Goal: Navigation & Orientation: Find specific page/section

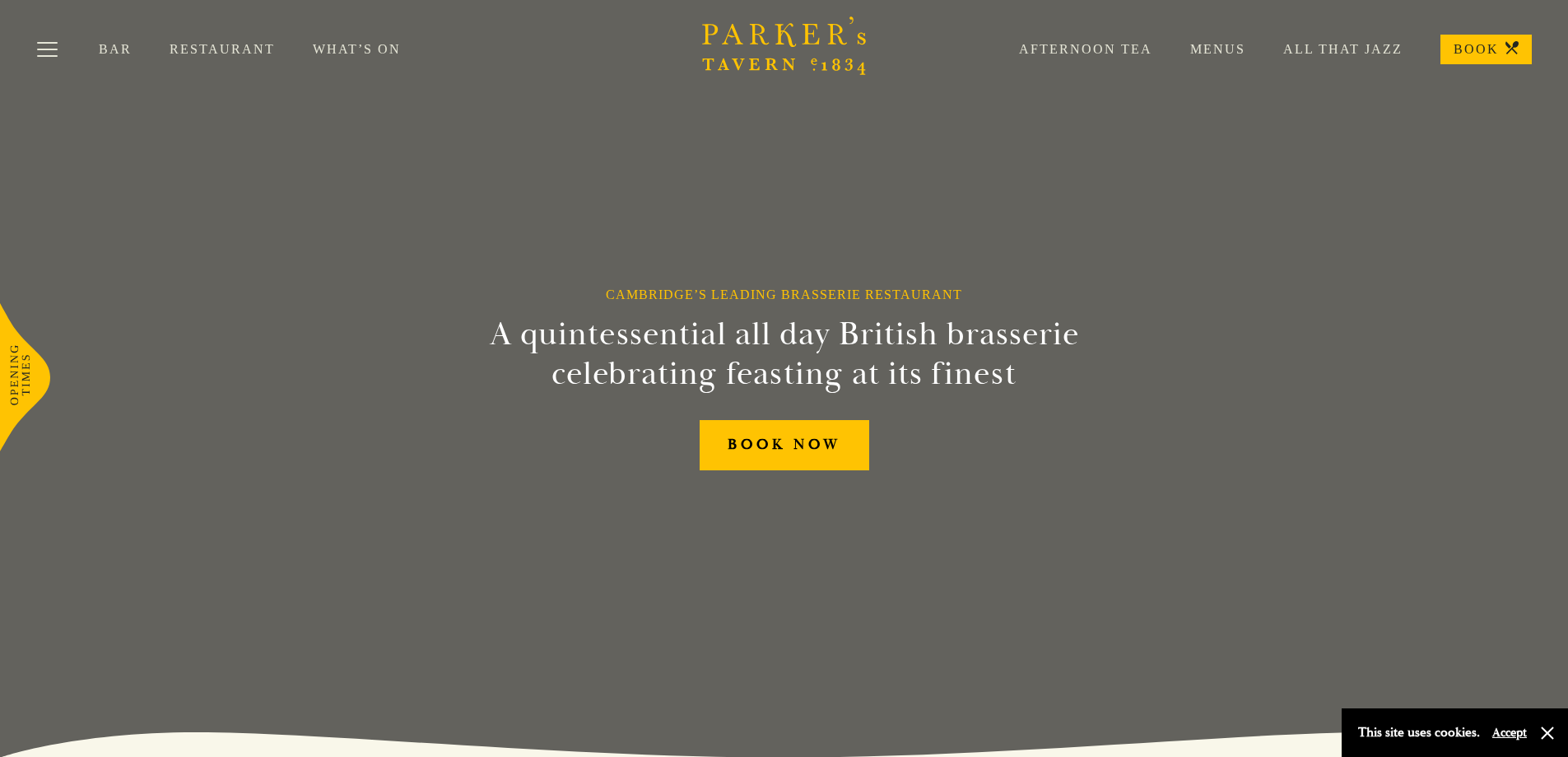
click at [234, 45] on link "Restaurant" at bounding box center [241, 50] width 143 height 17
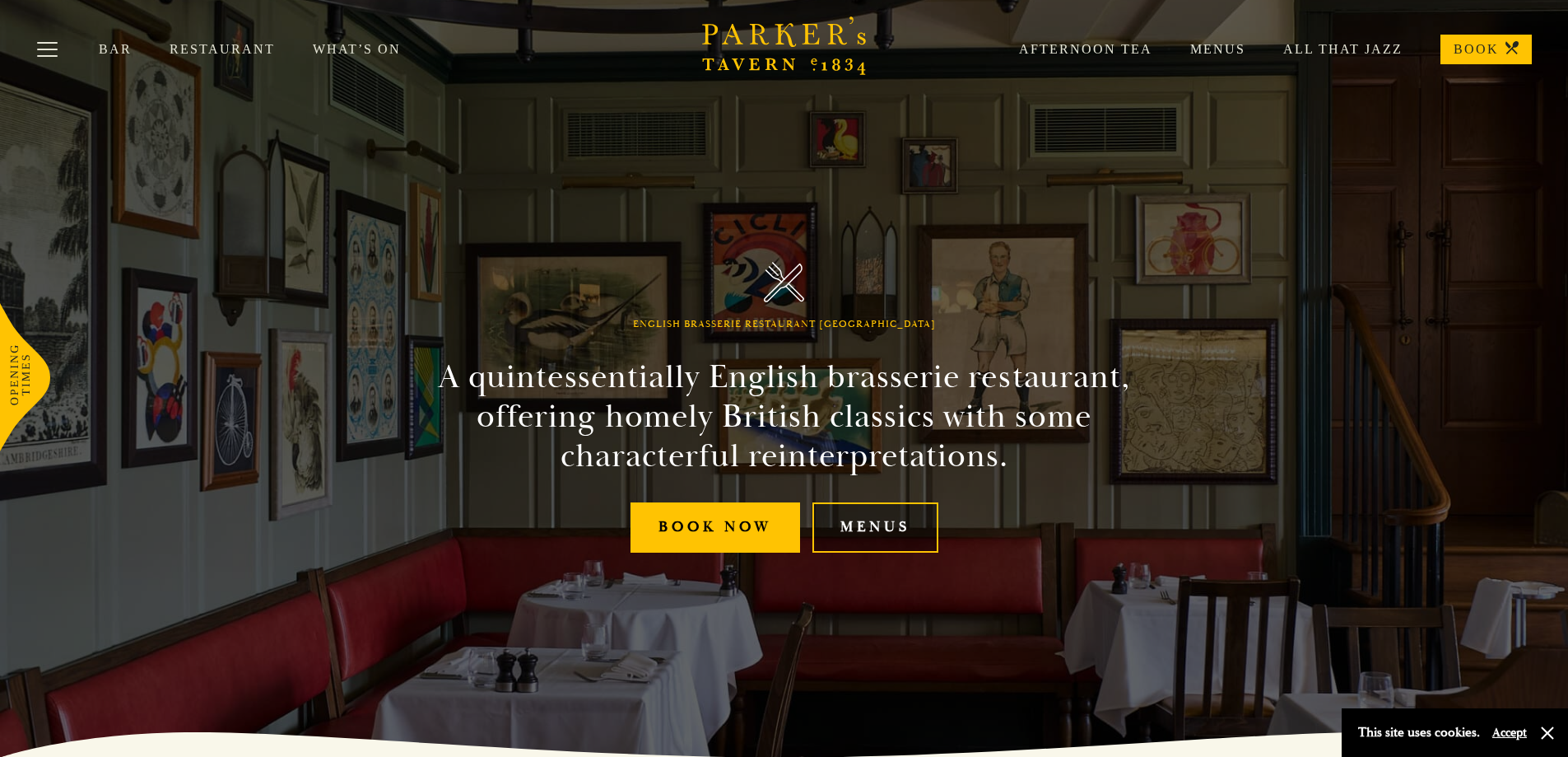
click at [881, 529] on link "Menus" at bounding box center [875, 527] width 126 height 50
